Goal: Task Accomplishment & Management: Manage account settings

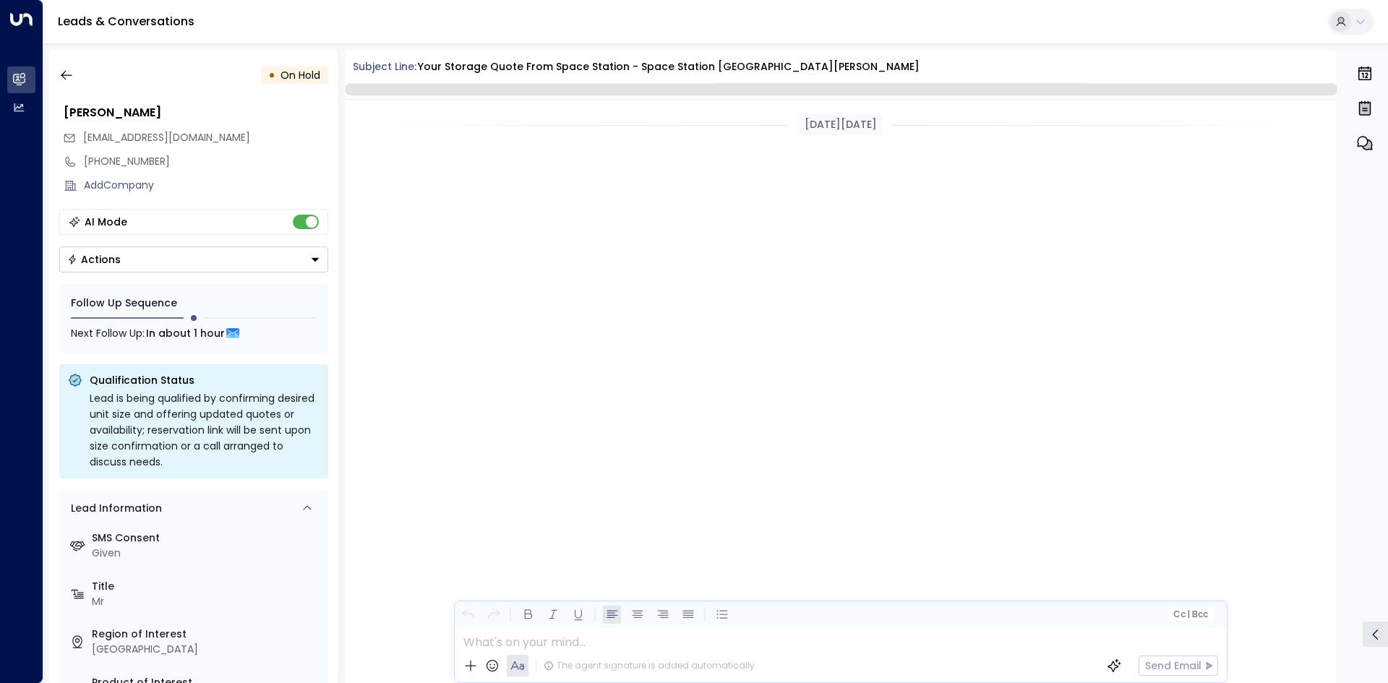
scroll to position [1975, 0]
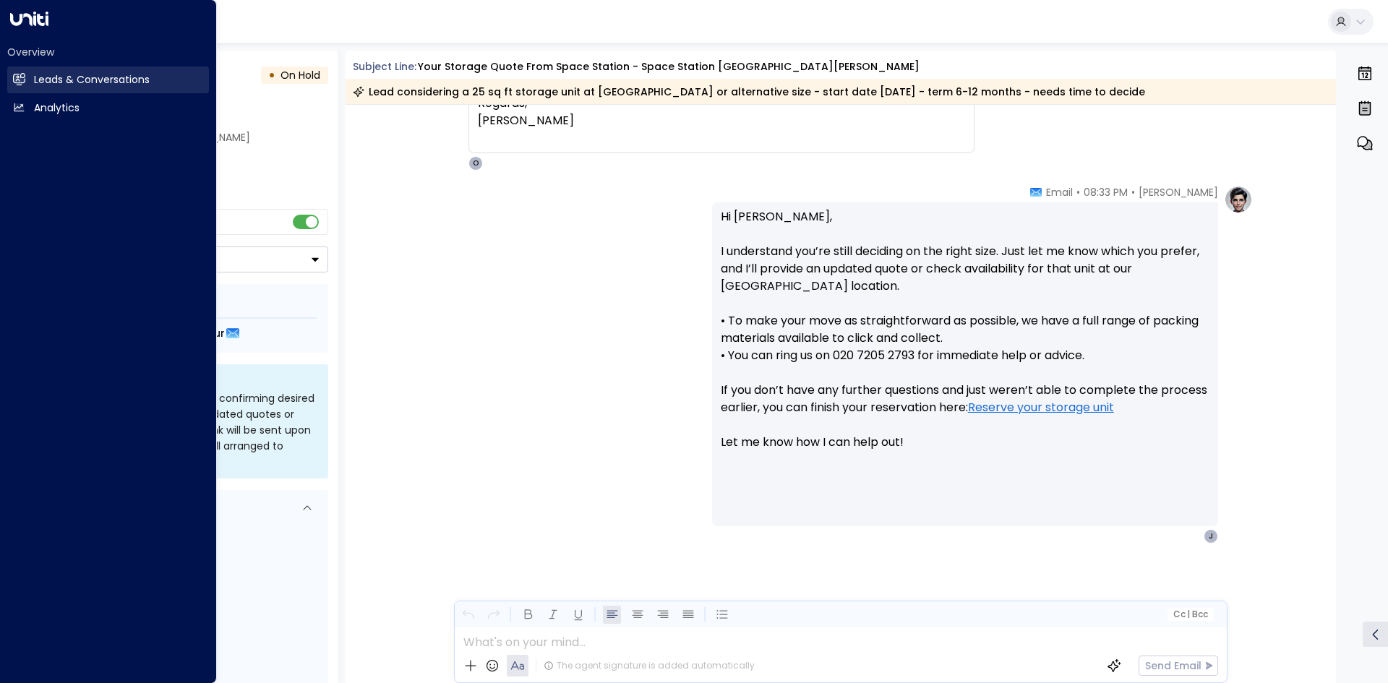
click at [69, 75] on h2 "Leads & Conversations" at bounding box center [92, 79] width 116 height 15
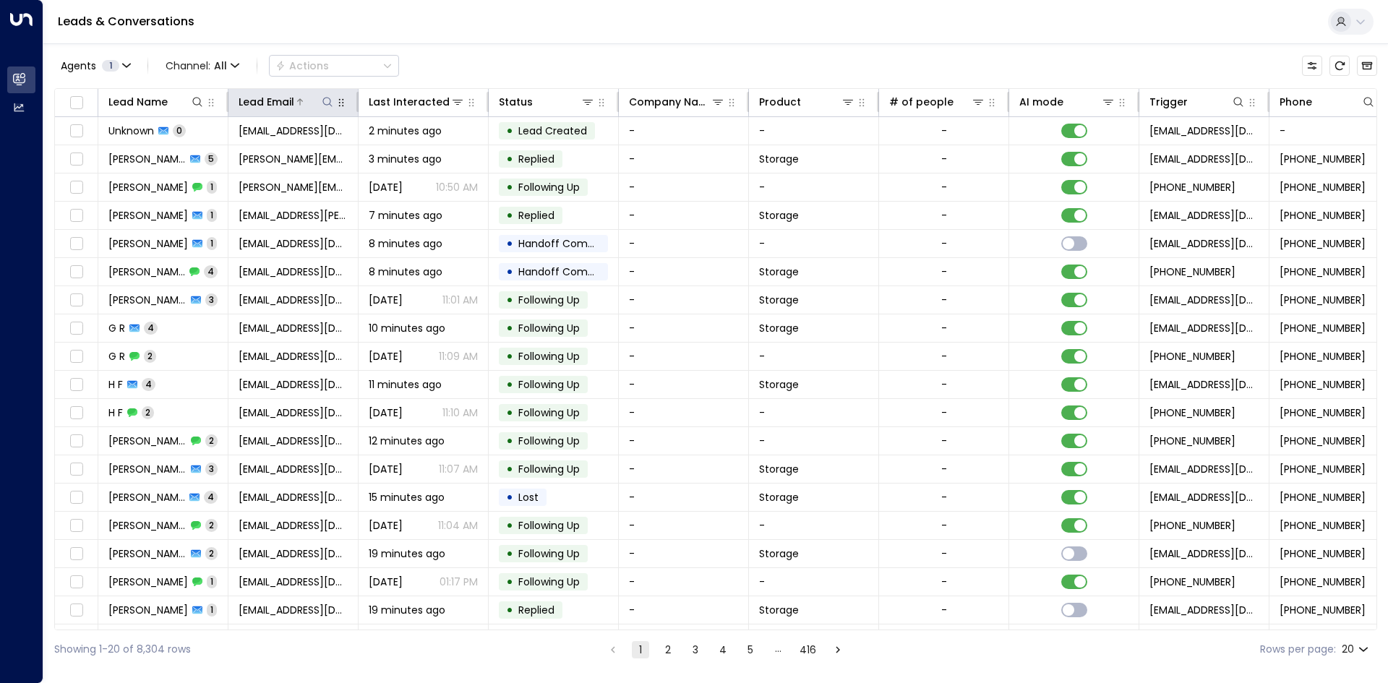
click at [330, 103] on icon at bounding box center [328, 102] width 12 height 12
click at [357, 152] on input "text" at bounding box center [327, 154] width 199 height 27
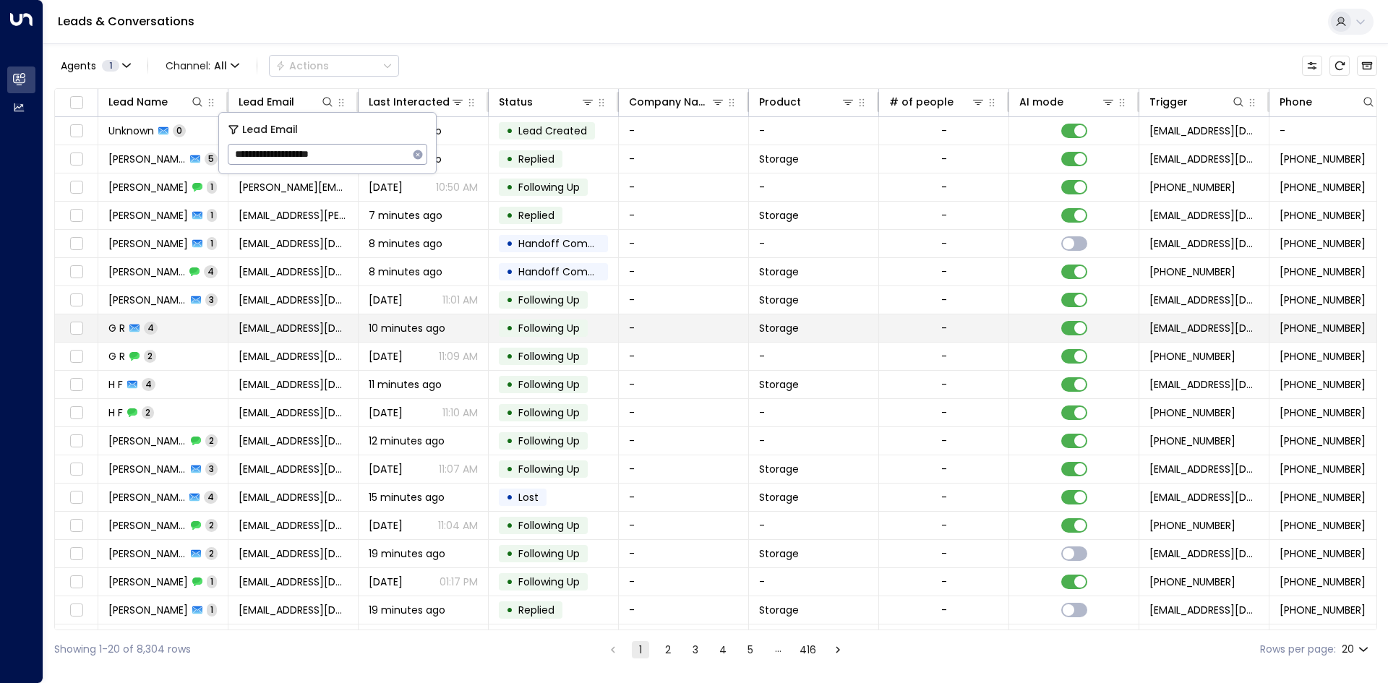
type input "**********"
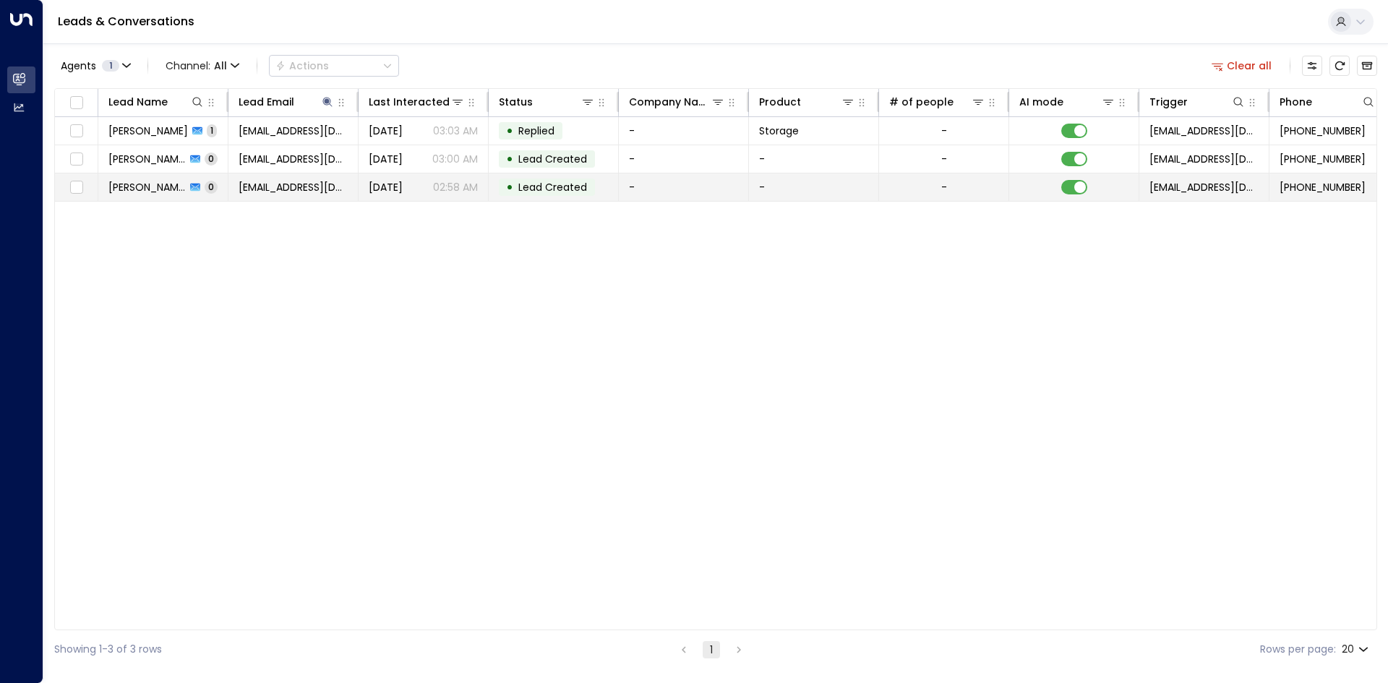
click at [536, 190] on span "Lead Created" at bounding box center [552, 187] width 69 height 14
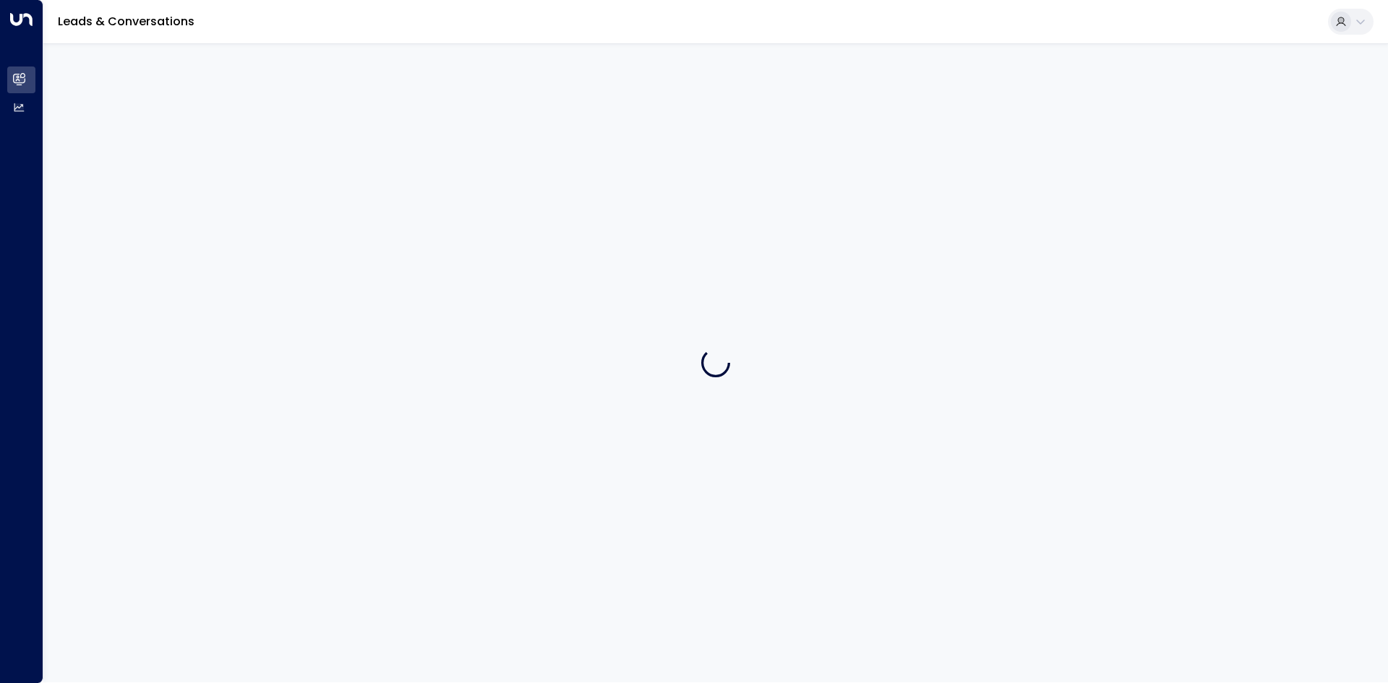
click at [536, 190] on div at bounding box center [715, 362] width 1344 height 639
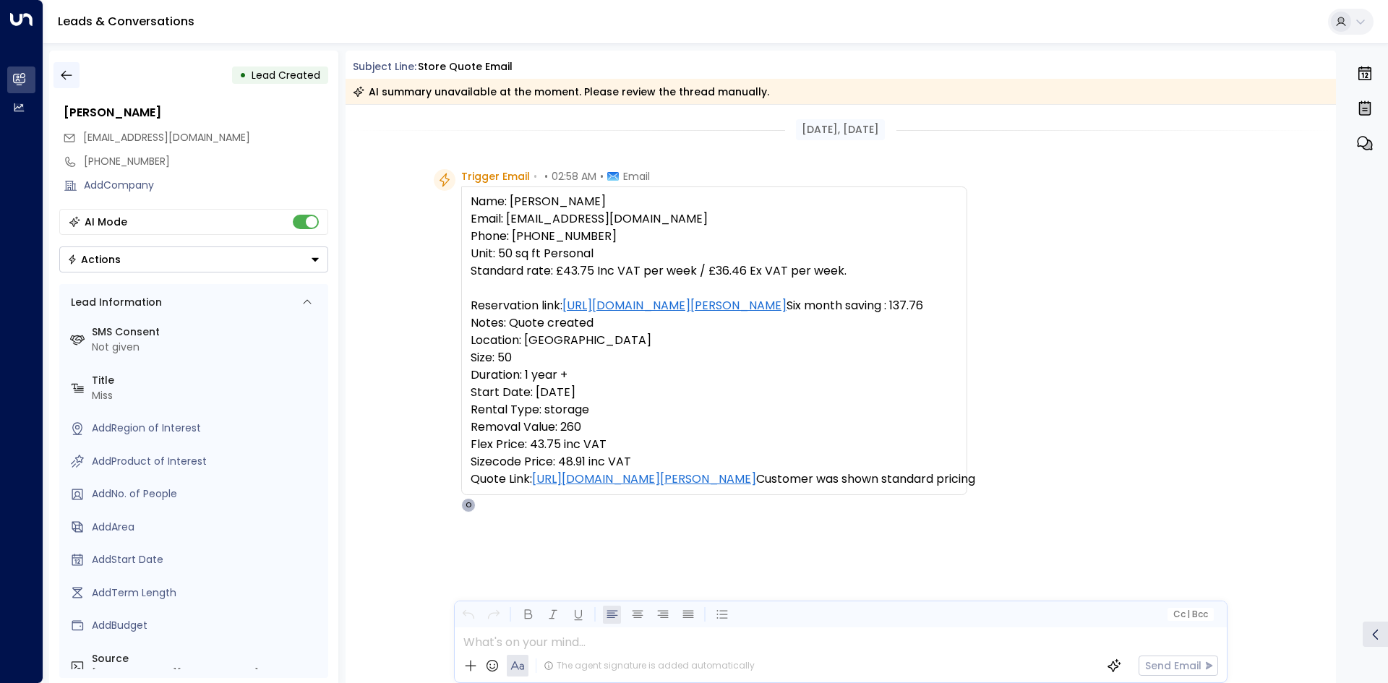
click at [66, 75] on icon "button" at bounding box center [66, 75] width 11 height 9
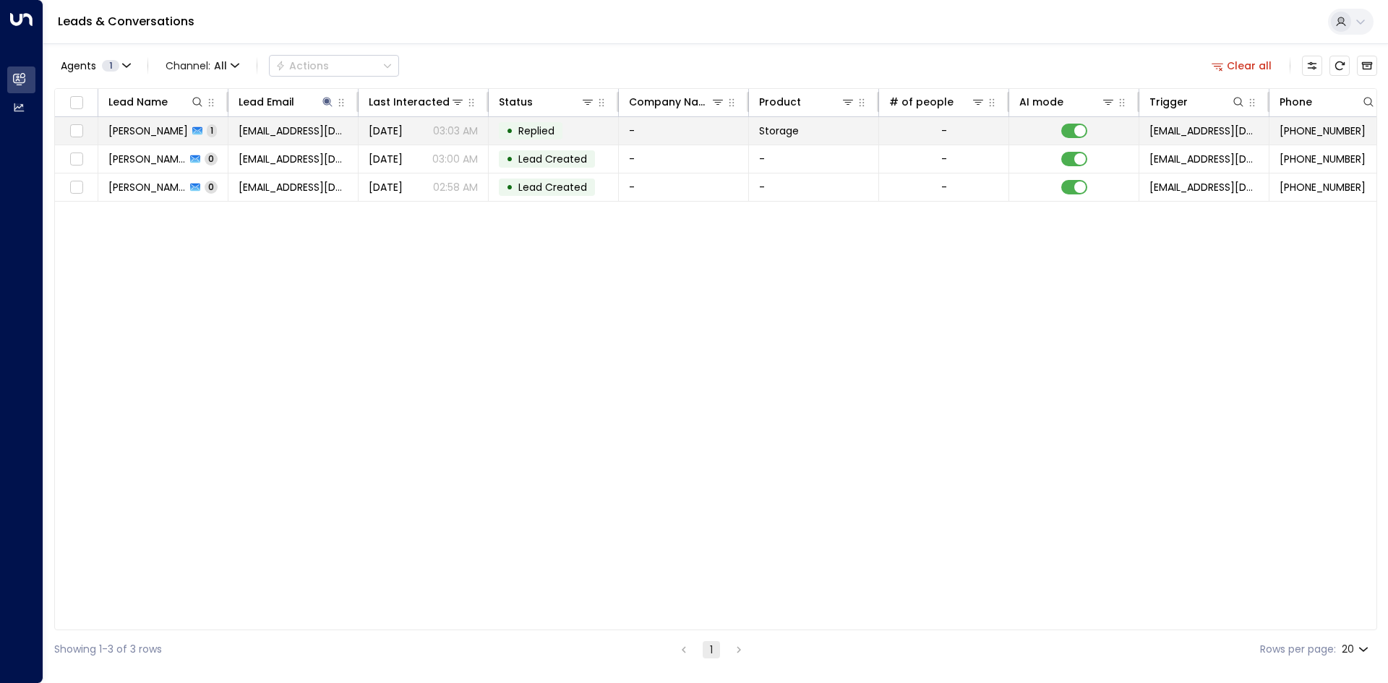
click at [403, 131] on span "[DATE]" at bounding box center [386, 131] width 34 height 14
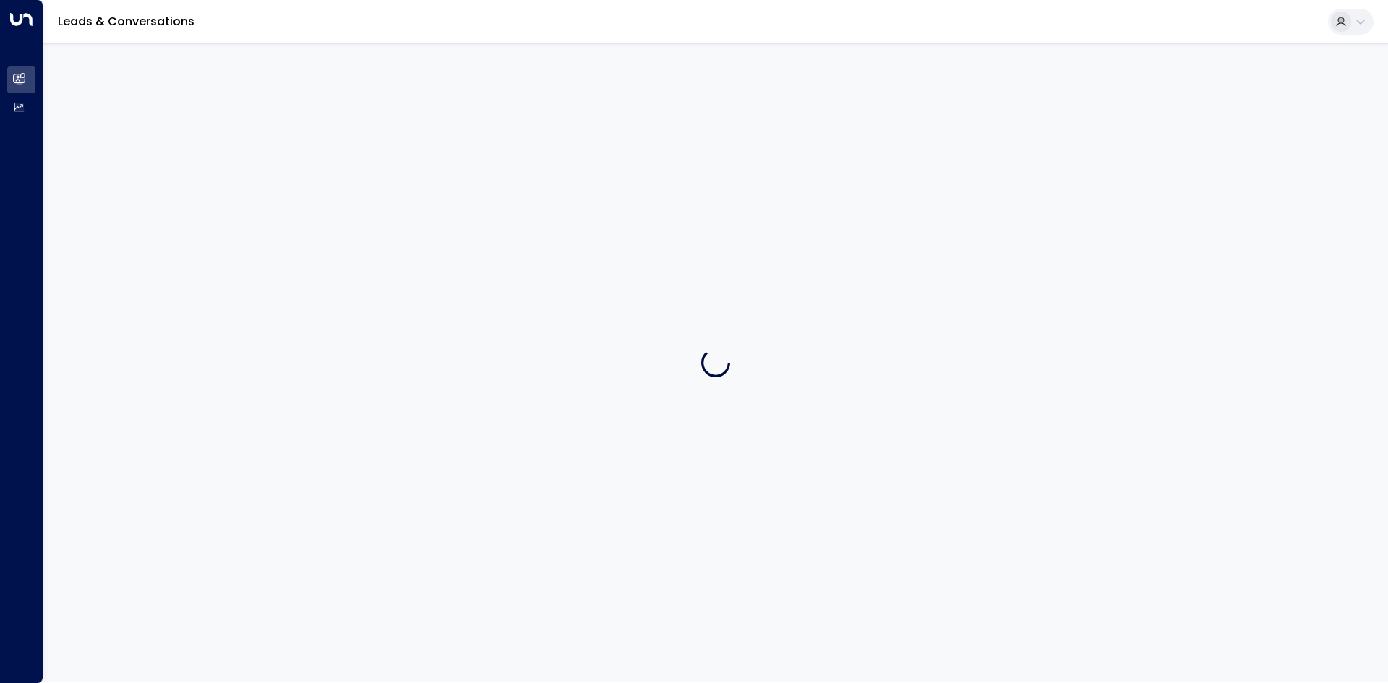
click at [410, 131] on div at bounding box center [715, 362] width 1344 height 639
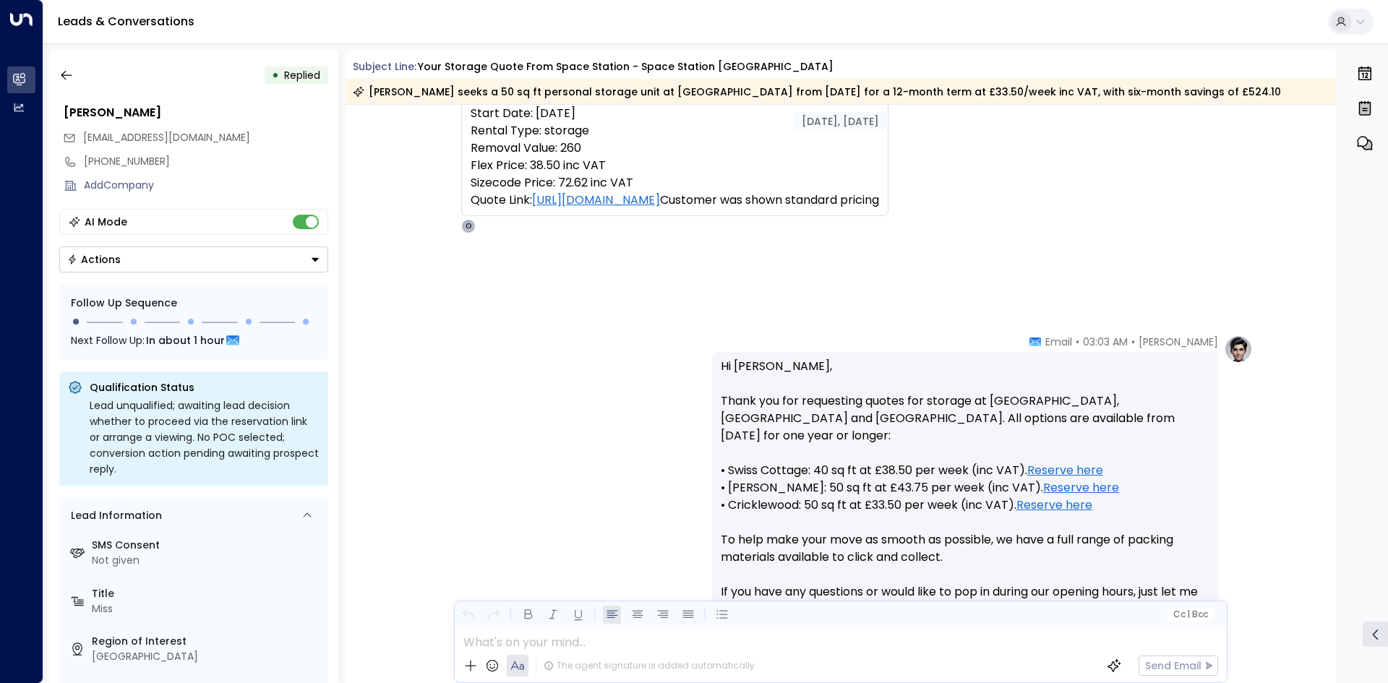
scroll to position [486, 0]
